Goal: Task Accomplishment & Management: Use online tool/utility

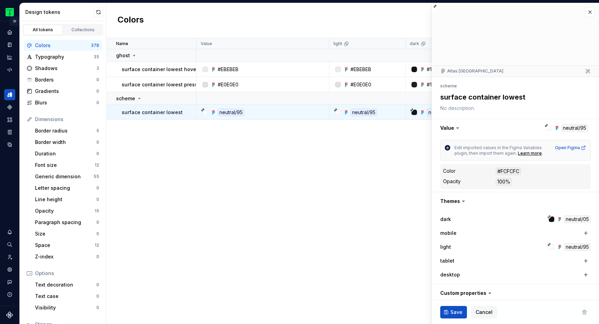
click at [15, 21] on button "Expand sidebar" at bounding box center [15, 21] width 10 height 10
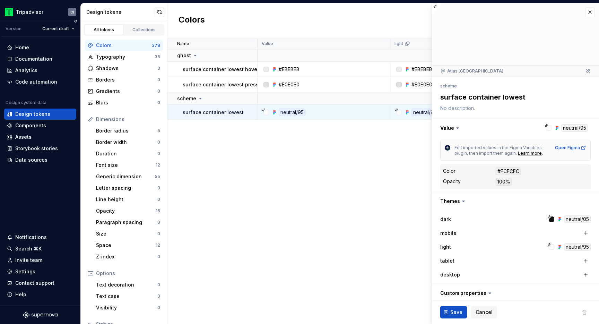
type textarea "*"
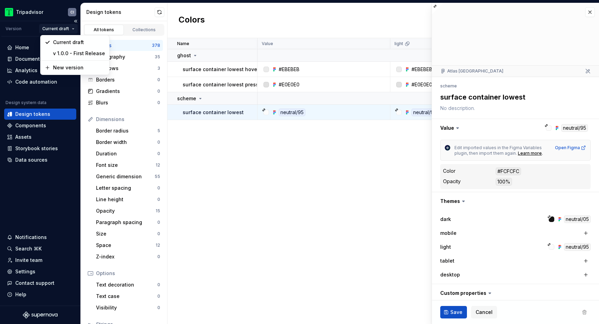
click at [67, 30] on html "Tripadvisor CI Version Current draft Home Documentation Analytics Code automati…" at bounding box center [299, 162] width 599 height 324
click at [209, 203] on html "Tripadvisor CI Version Current draft Home Documentation Analytics Code automati…" at bounding box center [299, 162] width 599 height 324
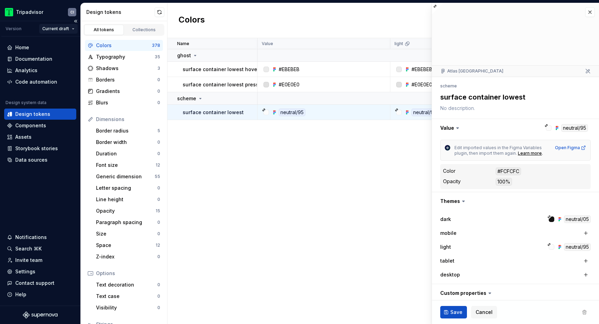
click at [61, 29] on html "Tripadvisor CI Version Current draft Home Documentation Analytics Code automati…" at bounding box center [299, 162] width 599 height 324
click at [286, 180] on html "Tripadvisor CI Version Current draft Home Documentation Analytics Code automati…" at bounding box center [299, 162] width 599 height 324
click at [591, 11] on button "button" at bounding box center [590, 12] width 10 height 10
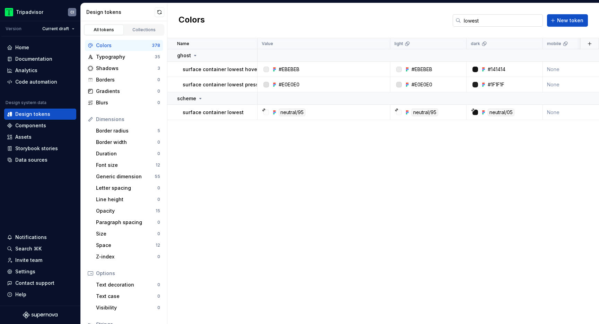
click at [481, 18] on input "lowest" at bounding box center [502, 20] width 82 height 12
click at [488, 24] on input "lowest" at bounding box center [502, 20] width 82 height 12
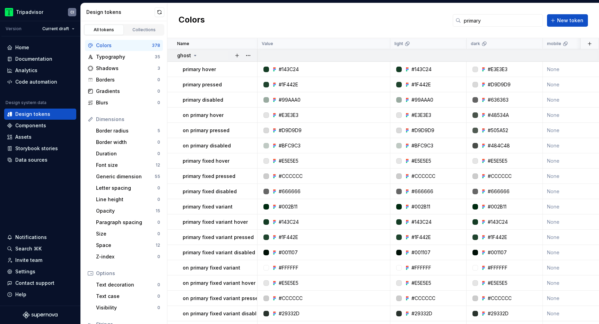
click at [194, 56] on icon at bounding box center [195, 56] width 6 height 6
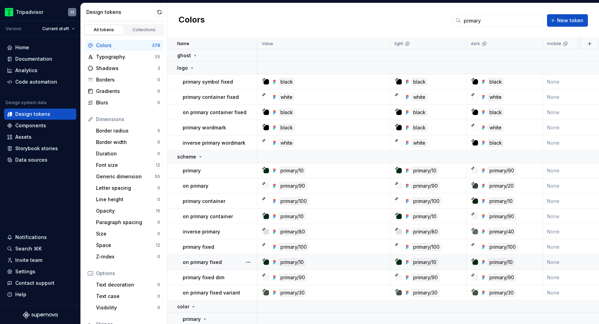
scroll to position [26, 0]
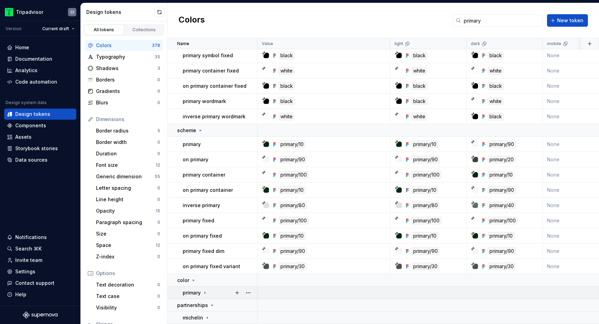
click at [205, 292] on icon at bounding box center [205, 293] width 6 height 6
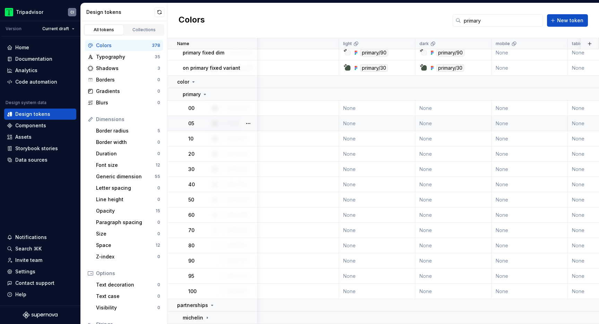
scroll to position [225, 0]
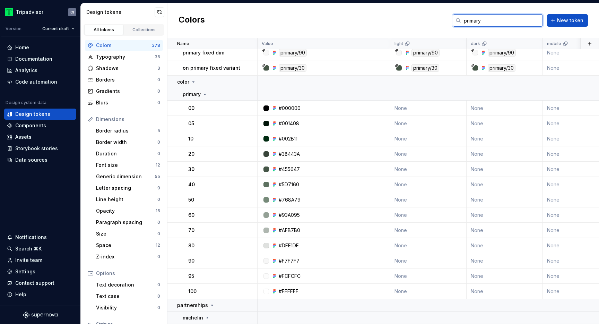
click at [477, 20] on input "primary" at bounding box center [502, 20] width 82 height 12
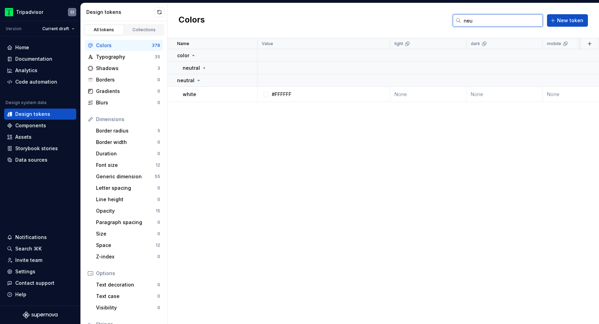
scroll to position [0, 0]
click at [204, 67] on icon at bounding box center [204, 68] width 6 height 6
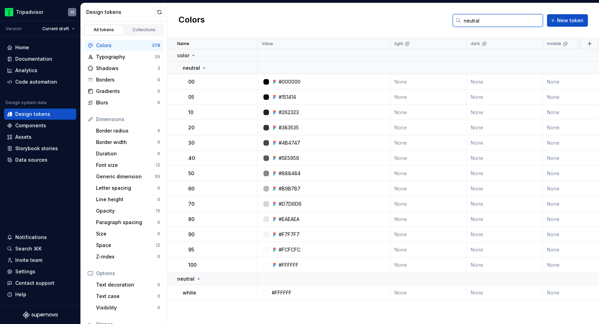
click at [478, 21] on input "neutral" at bounding box center [502, 20] width 82 height 12
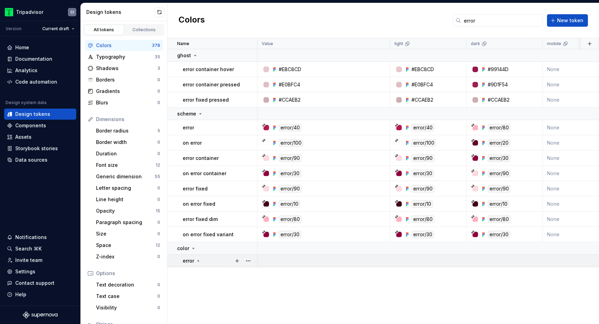
click at [200, 260] on icon at bounding box center [199, 261] width 6 height 6
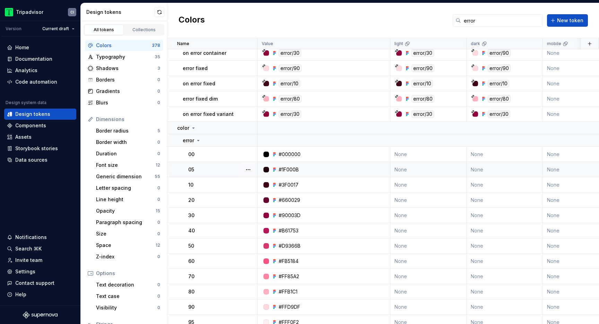
scroll to position [141, 0]
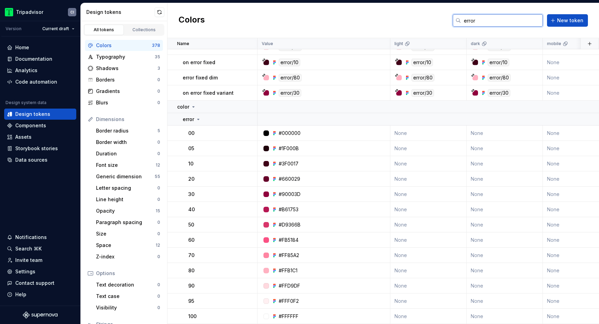
click at [472, 20] on input "error" at bounding box center [502, 20] width 82 height 12
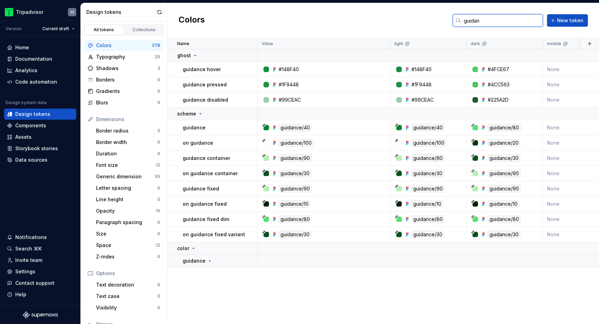
scroll to position [0, 0]
type input "guidance"
click at [210, 259] on icon at bounding box center [210, 261] width 6 height 6
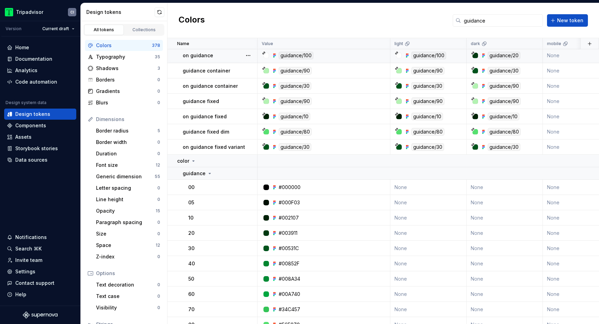
scroll to position [141, 0]
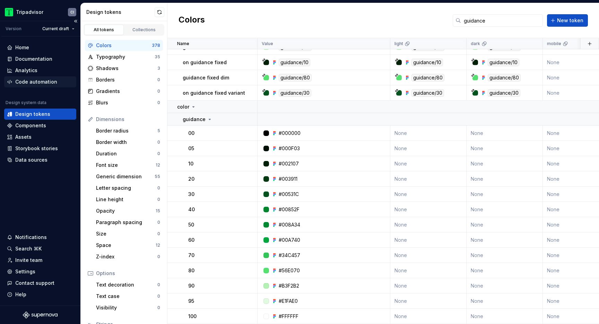
click at [34, 82] on div "Code automation" at bounding box center [36, 81] width 42 height 7
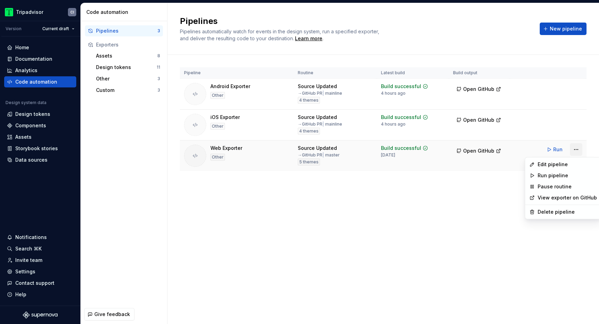
click at [578, 148] on html "Tripadvisor CI Version Current draft Home Documentation Analytics Code automati…" at bounding box center [299, 162] width 599 height 324
click at [555, 163] on div "Edit pipeline" at bounding box center [567, 164] width 59 height 7
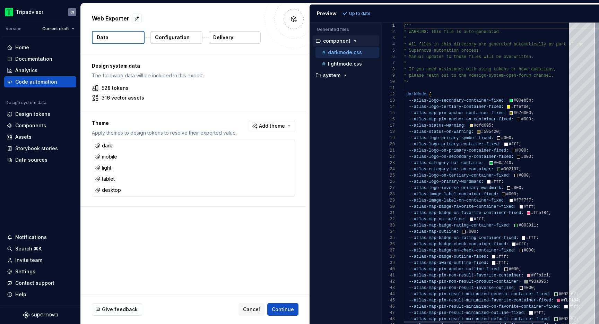
type textarea "**********"
click at [546, 127] on div "/** * WARNING: This file is auto-generated. * * All files in this directory are…" at bounding box center [503, 240] width 199 height 435
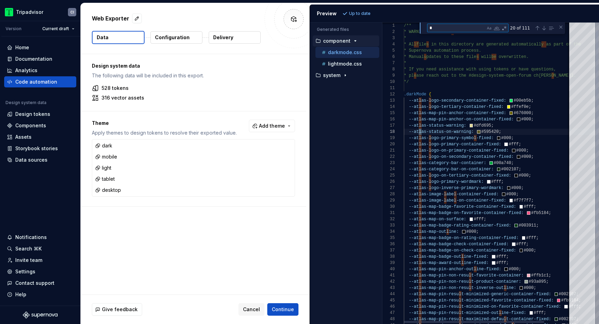
scroll to position [37, 30]
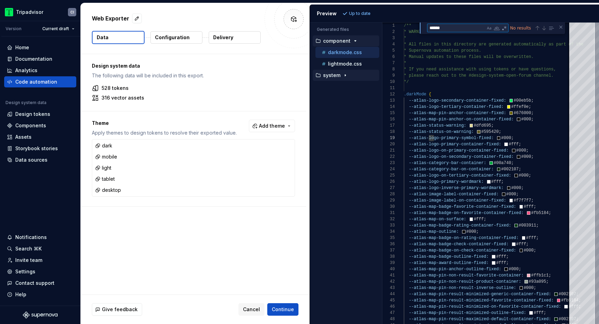
type textarea "******"
click at [341, 76] on div "button" at bounding box center [345, 75] width 8 height 6
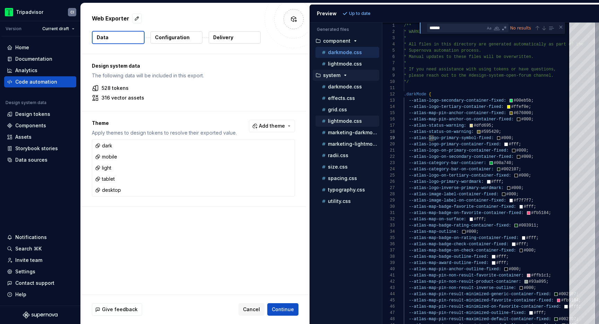
click at [346, 119] on p "lightmode.css" at bounding box center [345, 121] width 34 height 6
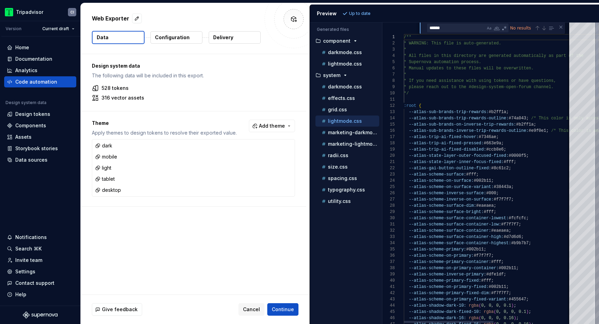
scroll to position [62, 0]
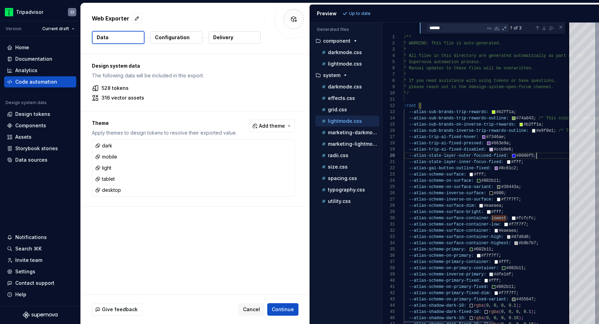
scroll to position [44, 133]
click at [545, 28] on div "Next Match (Enter)" at bounding box center [544, 28] width 6 height 6
type textarea "**********"
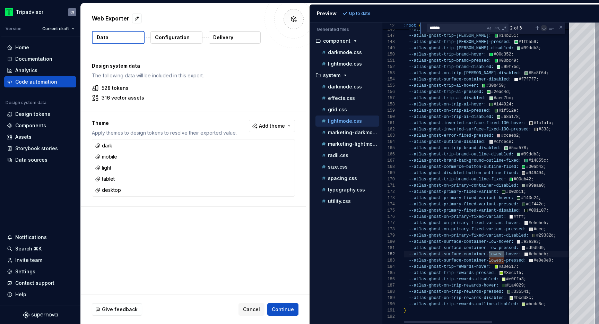
scroll to position [0, 100]
click at [545, 28] on div "Next Match (Enter)" at bounding box center [544, 28] width 6 height 6
click at [162, 35] on p "Configuration" at bounding box center [172, 37] width 35 height 7
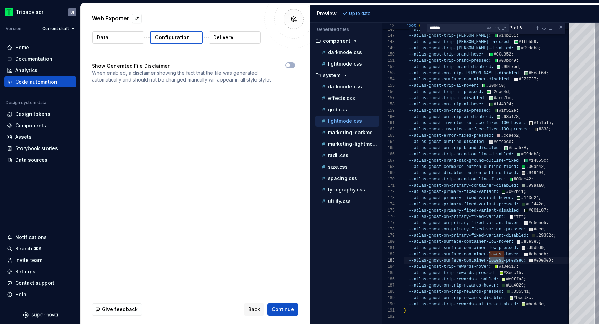
click at [223, 37] on p "Delivery" at bounding box center [223, 37] width 20 height 7
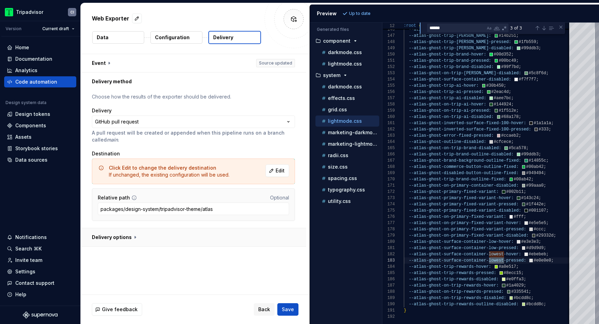
click at [120, 239] on button "button" at bounding box center [193, 237] width 225 height 18
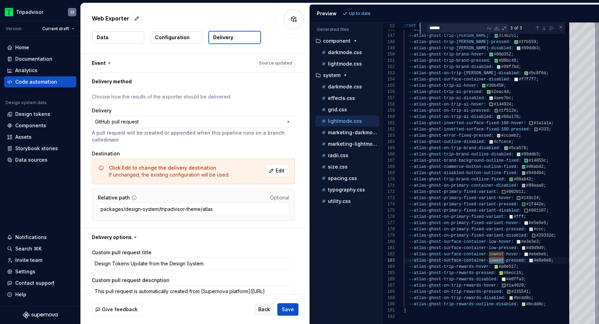
type textarea "*"
click at [116, 34] on button "Data" at bounding box center [118, 37] width 52 height 12
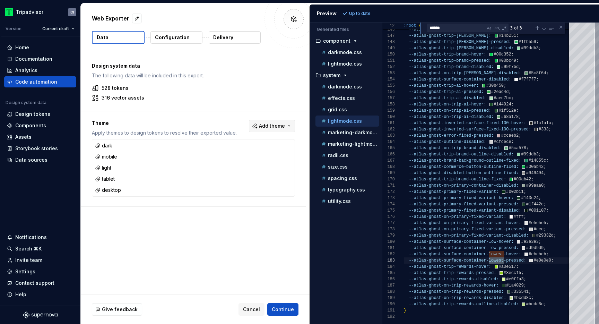
click at [281, 128] on span "Add theme" at bounding box center [272, 125] width 26 height 7
click at [153, 253] on html "Tripadvisor CI Version Current draft Home Documentation Analytics Code automati…" at bounding box center [299, 162] width 599 height 324
click at [249, 308] on span "Cancel" at bounding box center [251, 309] width 17 height 7
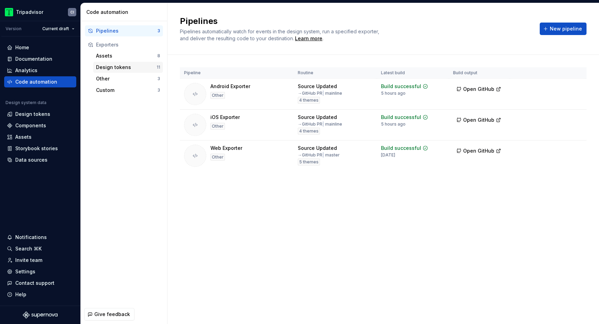
click at [133, 65] on div "Design tokens" at bounding box center [126, 67] width 61 height 7
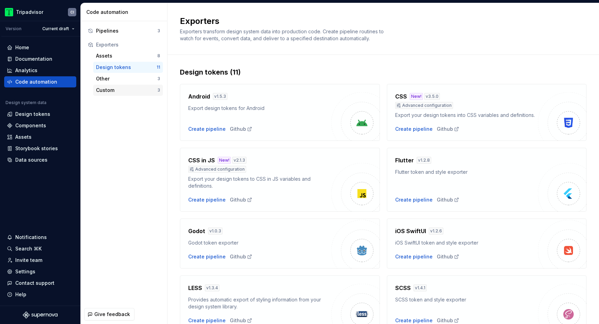
click at [127, 87] on div "Custom" at bounding box center [126, 90] width 61 height 7
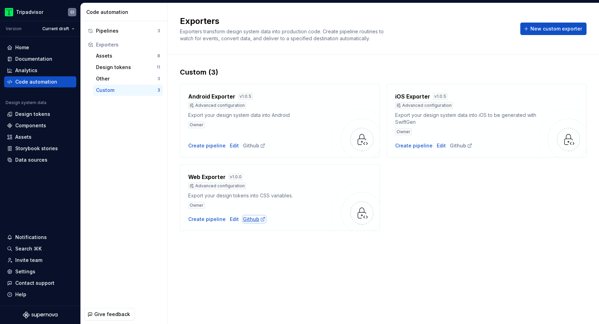
click at [251, 218] on div "Github" at bounding box center [254, 219] width 23 height 7
click at [231, 219] on div "Edit" at bounding box center [234, 219] width 9 height 7
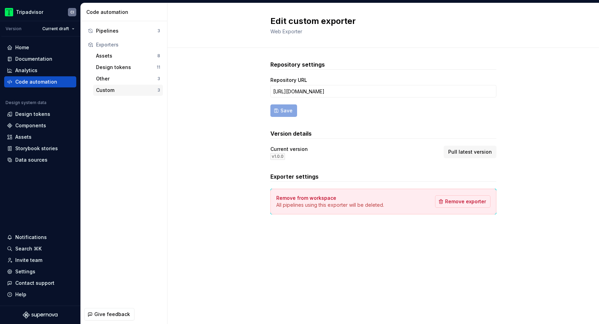
click at [113, 88] on div "Custom" at bounding box center [126, 90] width 61 height 7
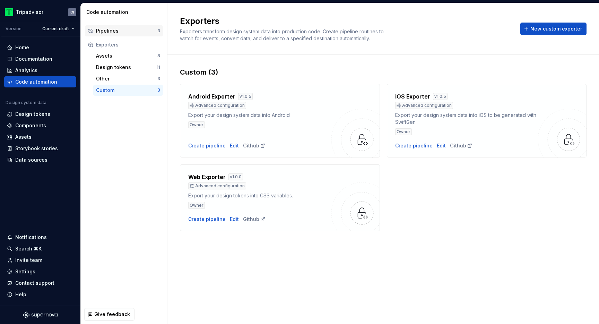
click at [119, 34] on div "Pipelines" at bounding box center [126, 30] width 61 height 7
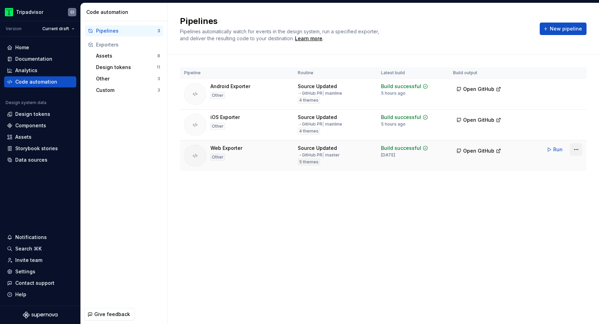
click at [576, 149] on html "Tripadvisor CI Version Current draft Home Documentation Analytics Code automati…" at bounding box center [299, 162] width 599 height 324
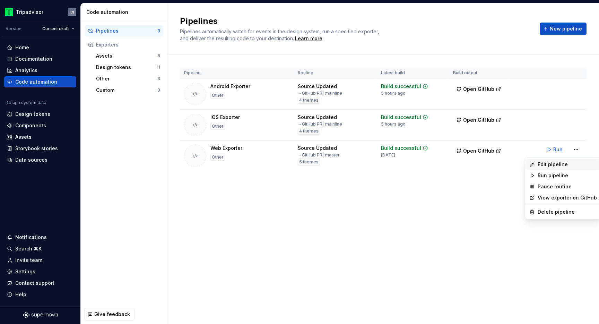
click at [555, 166] on div "Edit pipeline" at bounding box center [567, 164] width 59 height 7
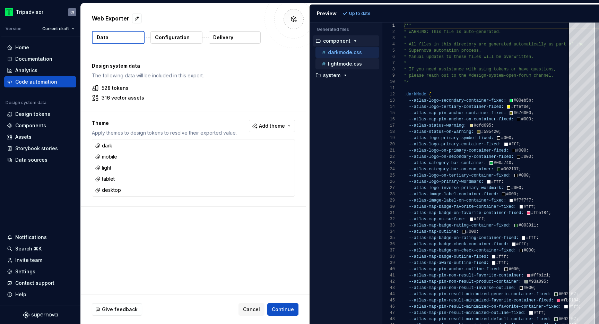
click at [351, 62] on p "lightmode.css" at bounding box center [345, 64] width 34 height 6
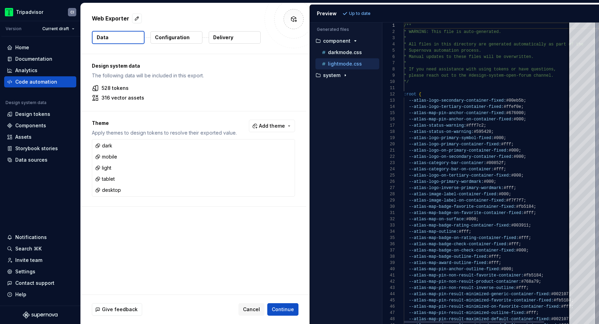
type textarea "**********"
click at [455, 134] on div "/** * WARNING: This file is auto-generated. * * All files in this directory are…" at bounding box center [503, 221] width 199 height 397
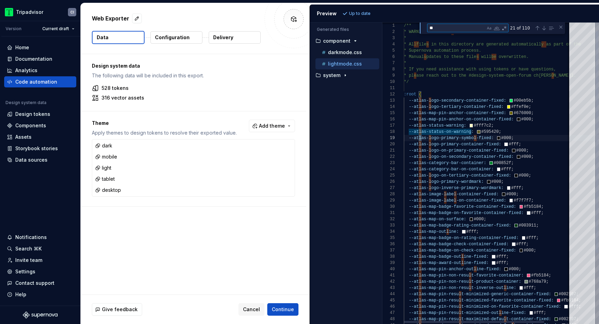
scroll to position [44, 30]
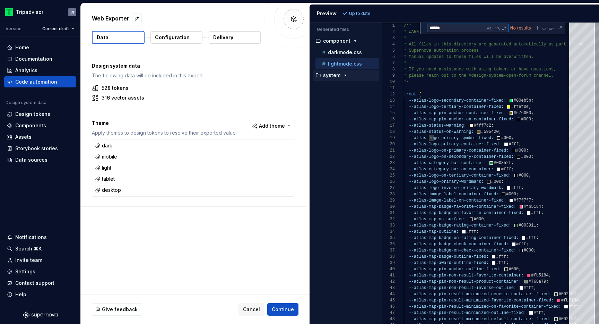
type textarea "******"
click at [336, 74] on p "system" at bounding box center [331, 75] width 17 height 6
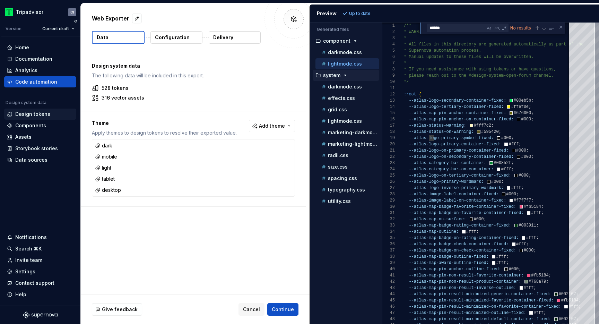
click at [31, 114] on div "Design tokens" at bounding box center [32, 114] width 35 height 7
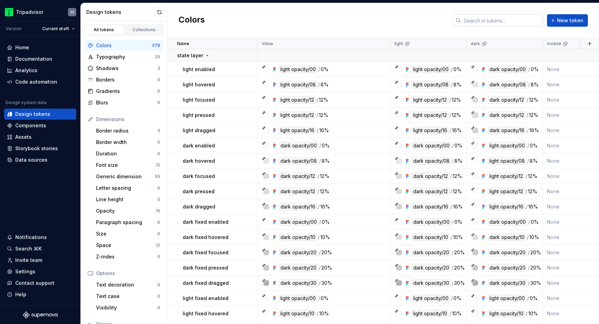
click at [485, 17] on input "text" at bounding box center [502, 20] width 82 height 12
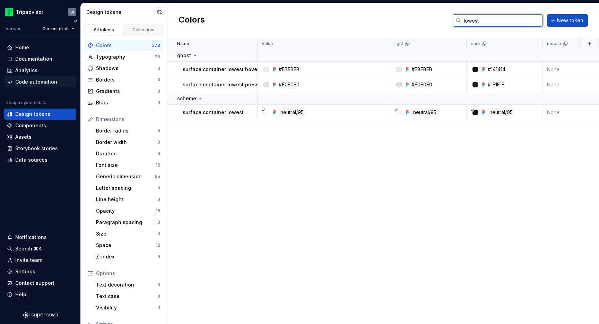
type input "lowest"
click at [33, 81] on div "Code automation" at bounding box center [36, 81] width 42 height 7
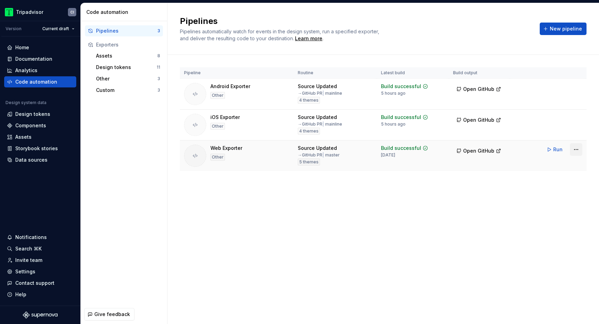
click at [574, 149] on html "Tripadvisor CI Version Current draft Home Documentation Analytics Code automati…" at bounding box center [299, 162] width 599 height 324
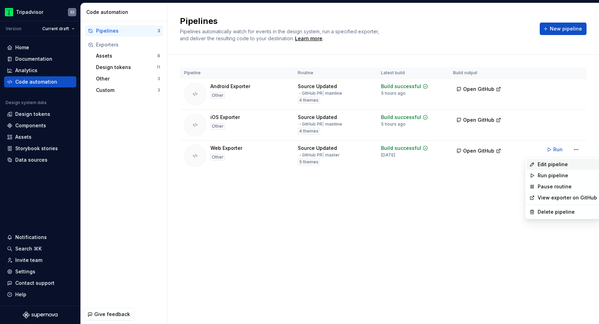
click at [552, 167] on div "Edit pipeline" at bounding box center [567, 164] width 59 height 7
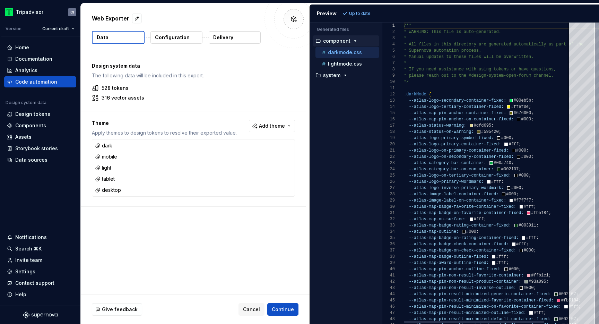
click at [553, 164] on div "/** * WARNING: This file is auto-generated. * * All files in this directory are…" at bounding box center [503, 238] width 199 height 431
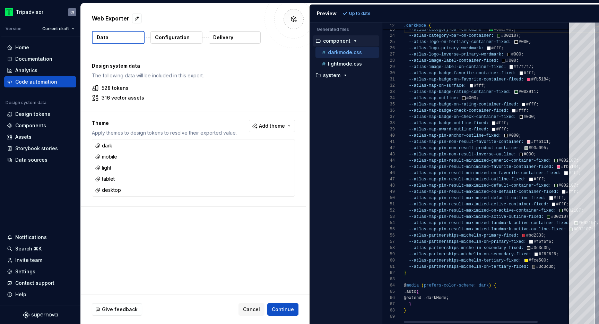
click at [549, 114] on div "--atlas-logo-on-secondary-container-fixed: #000 ; --atlas-category-bar-containe…" at bounding box center [508, 106] width 209 height 435
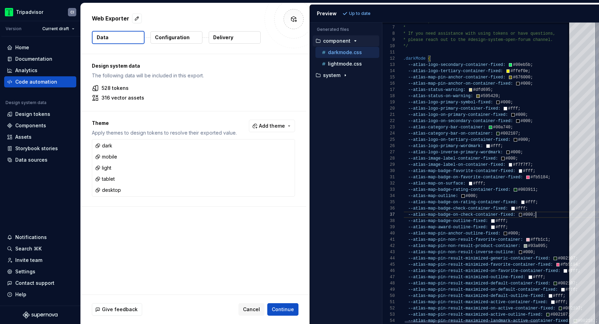
type textarea "**********"
click at [532, 127] on div "--atlas-logo-on-secondary-container-fixed: #000 ; --atlas-category-bar-containe…" at bounding box center [507, 204] width 209 height 435
type textarea "*"
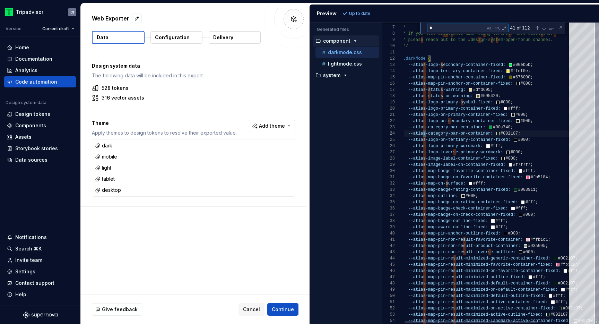
type textarea "**********"
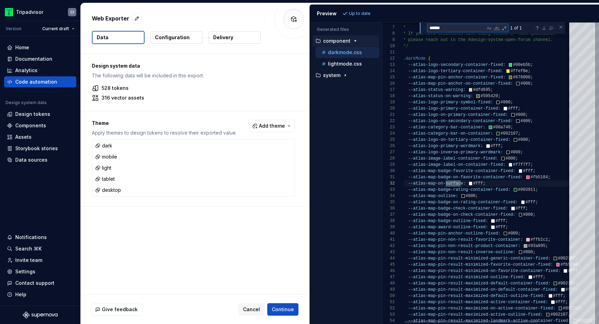
scroll to position [62, 60]
type textarea "*******"
type textarea "**********"
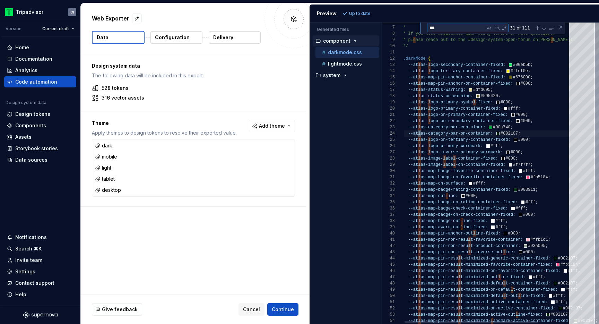
scroll to position [62, 30]
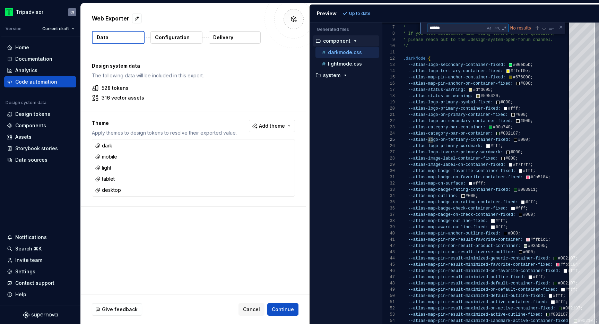
type textarea "******"
